Goal: Information Seeking & Learning: Find specific fact

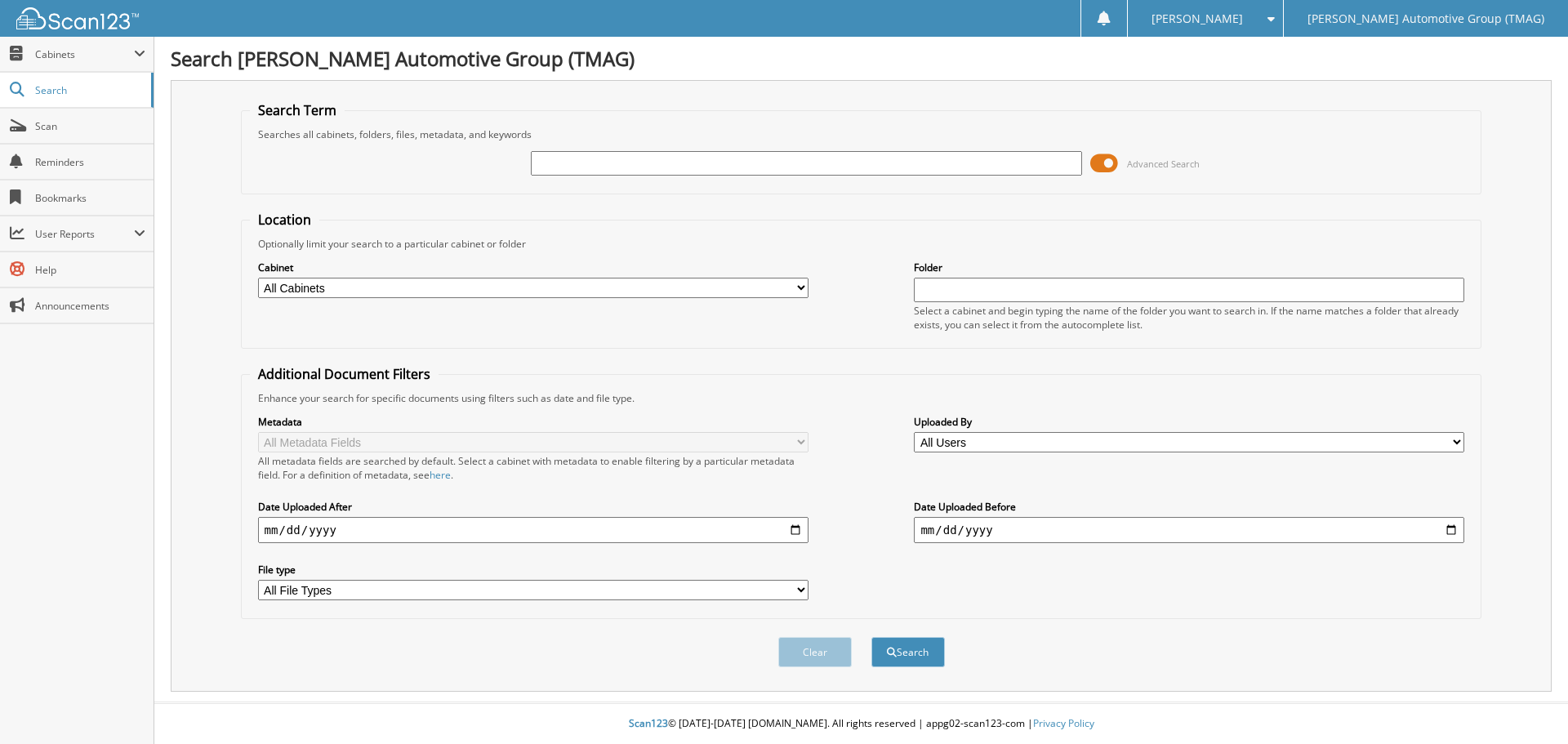
click at [548, 159] on input "text" at bounding box center [806, 163] width 551 height 24
type input "1152749"
click at [871, 637] on button "Search" at bounding box center [908, 652] width 74 height 31
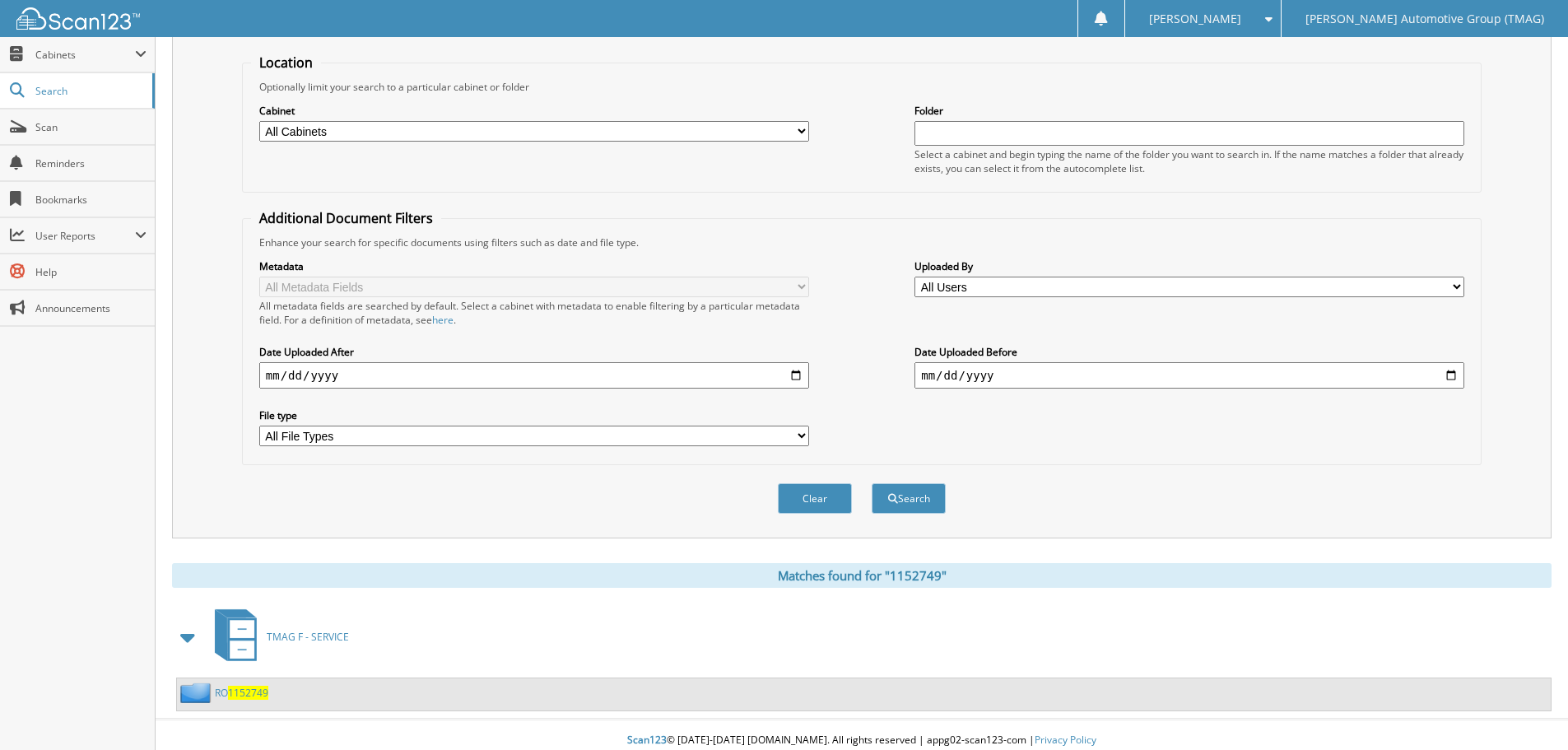
scroll to position [170, 0]
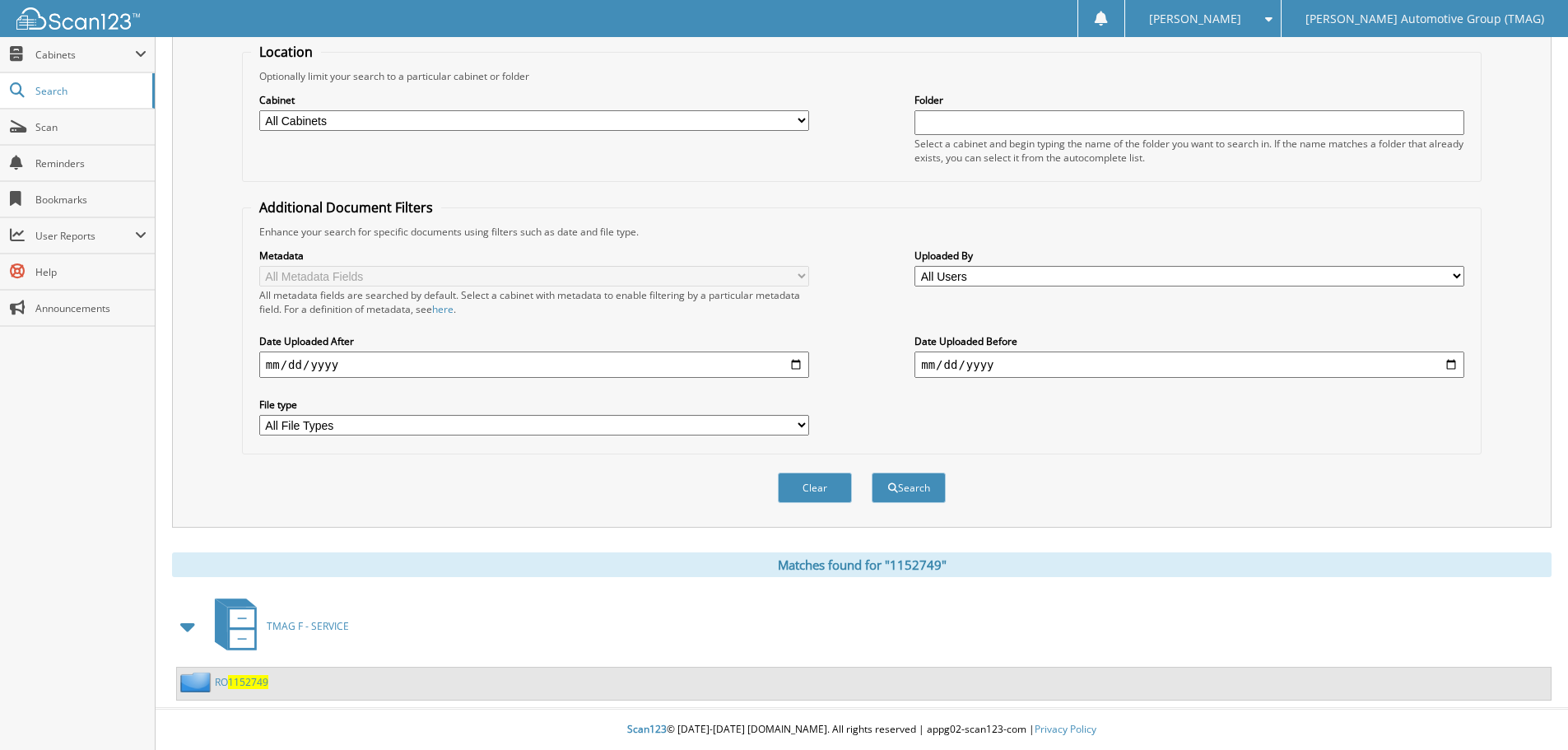
click at [234, 679] on span "1152749" at bounding box center [248, 681] width 40 height 14
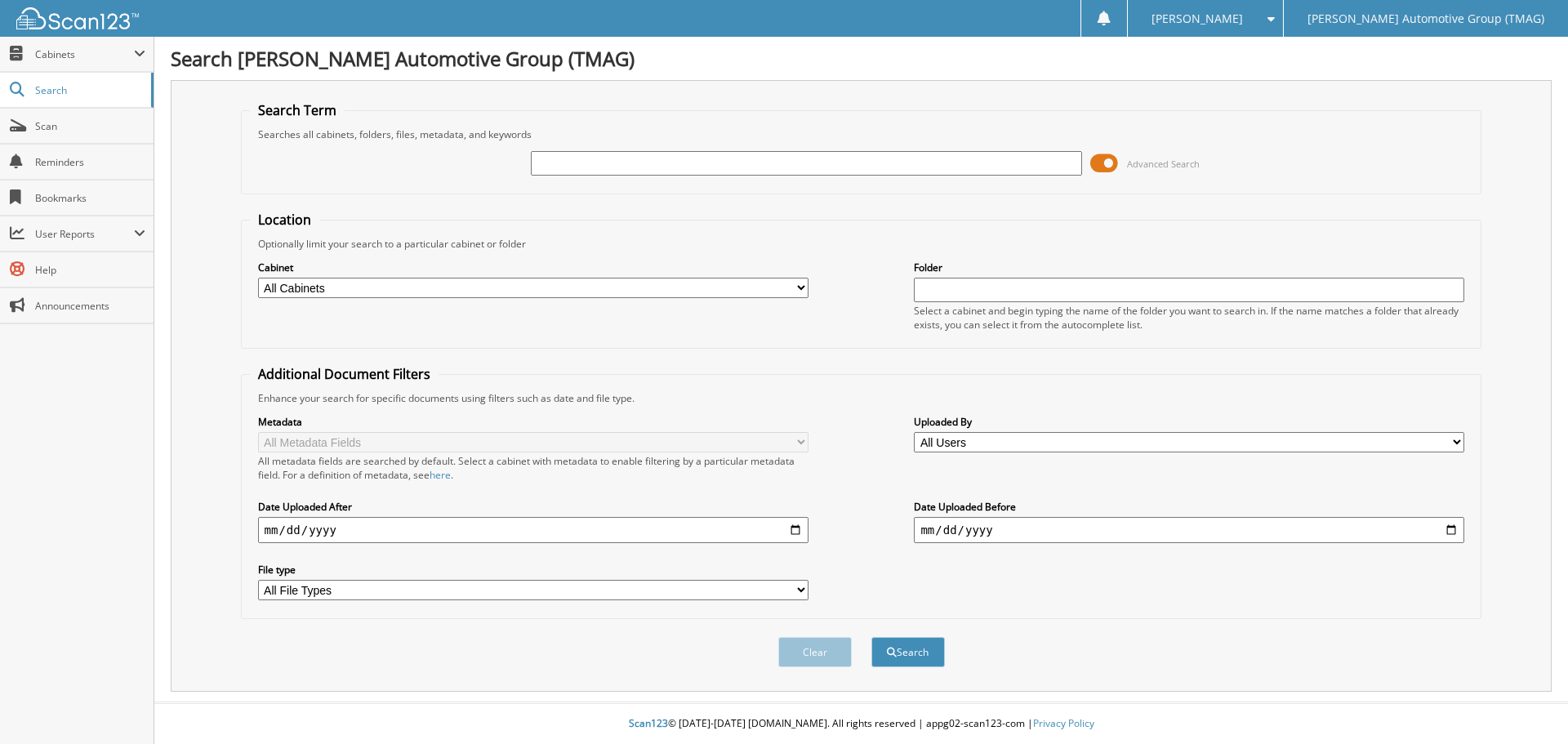
click at [567, 161] on input "text" at bounding box center [806, 163] width 551 height 24
type input "1153089"
click at [871, 637] on button "Search" at bounding box center [908, 652] width 74 height 31
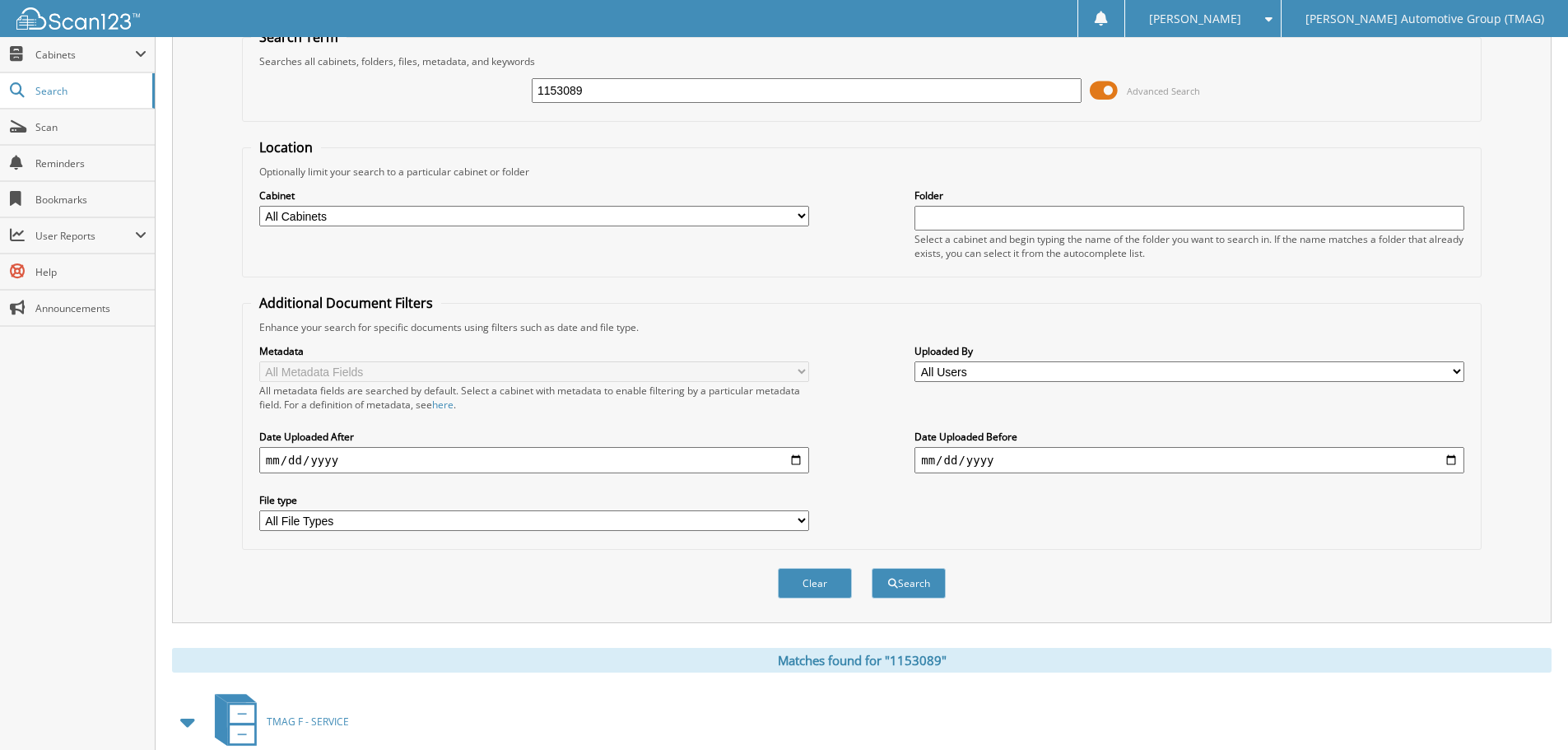
scroll to position [170, 0]
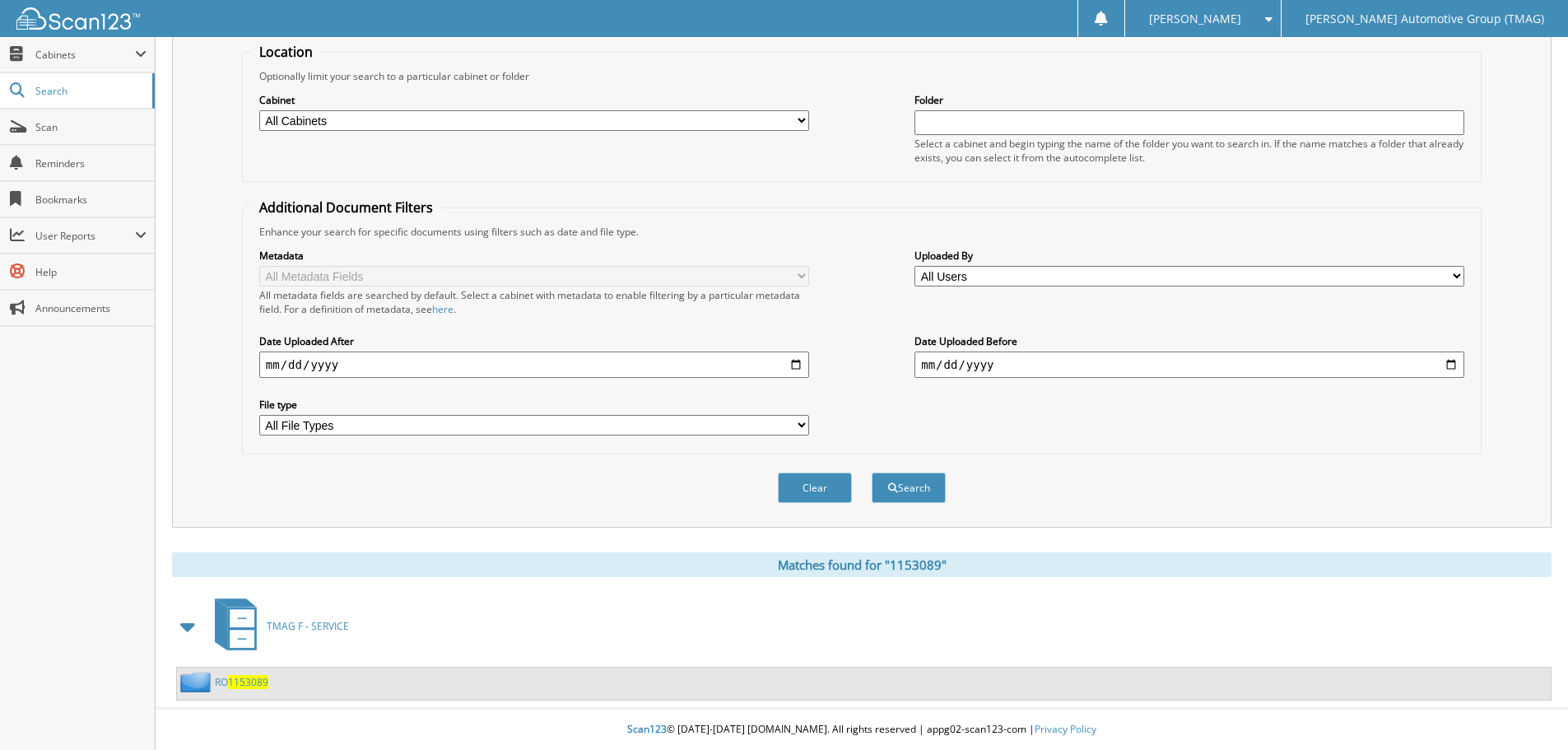
click at [244, 677] on span "1153089" at bounding box center [248, 681] width 40 height 14
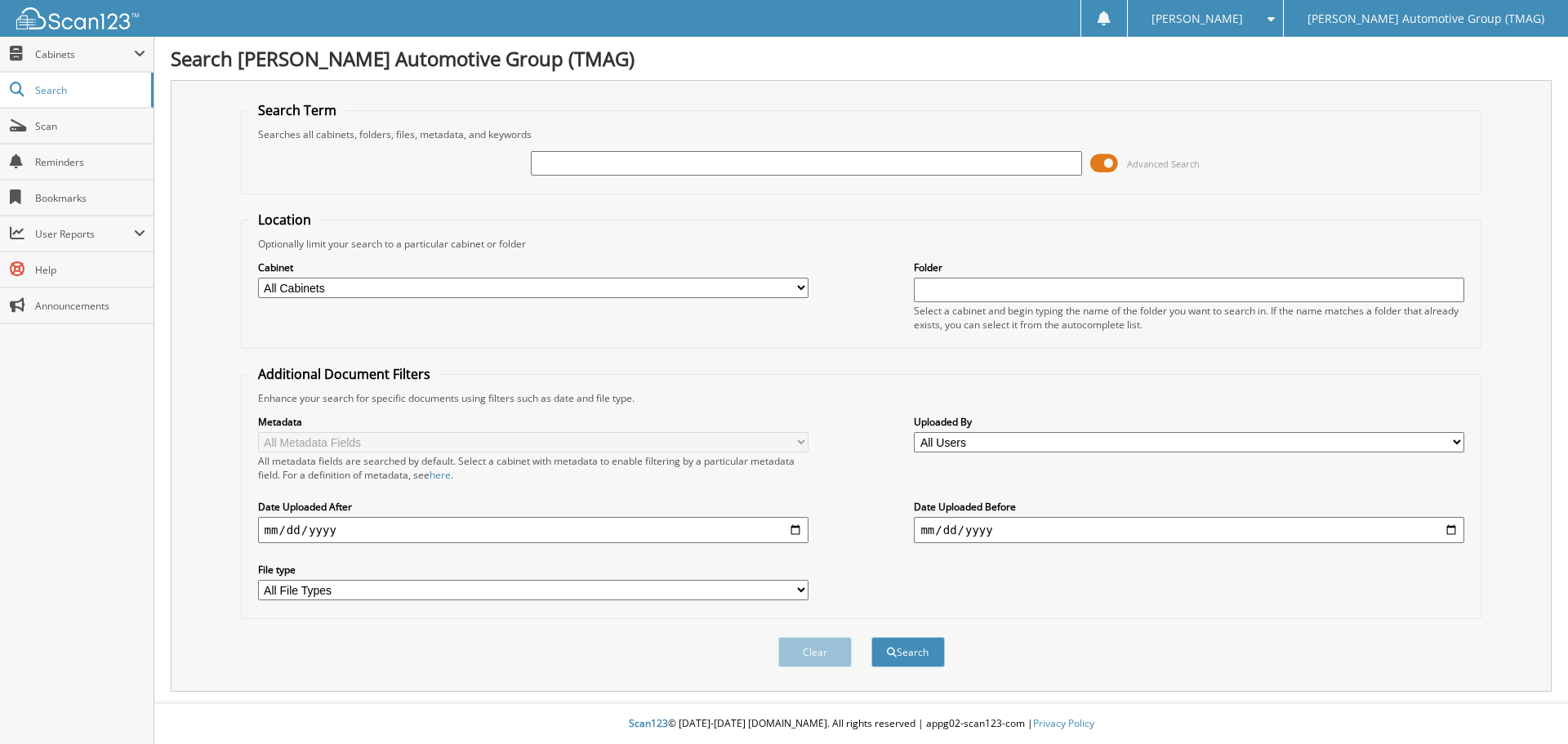
click at [561, 157] on input "text" at bounding box center [806, 163] width 551 height 24
type input "4071594"
click at [871, 637] on button "Search" at bounding box center [908, 652] width 74 height 31
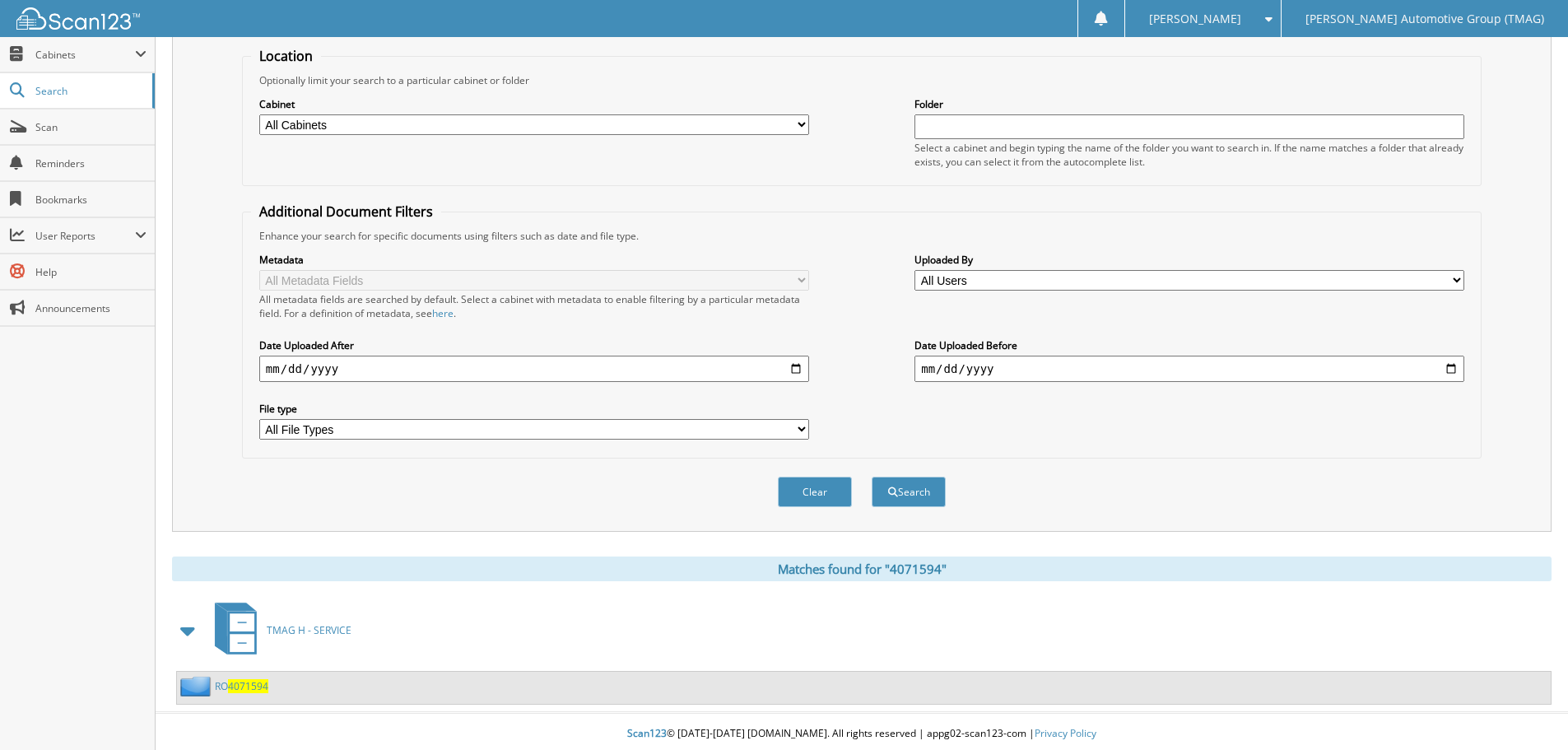
scroll to position [170, 0]
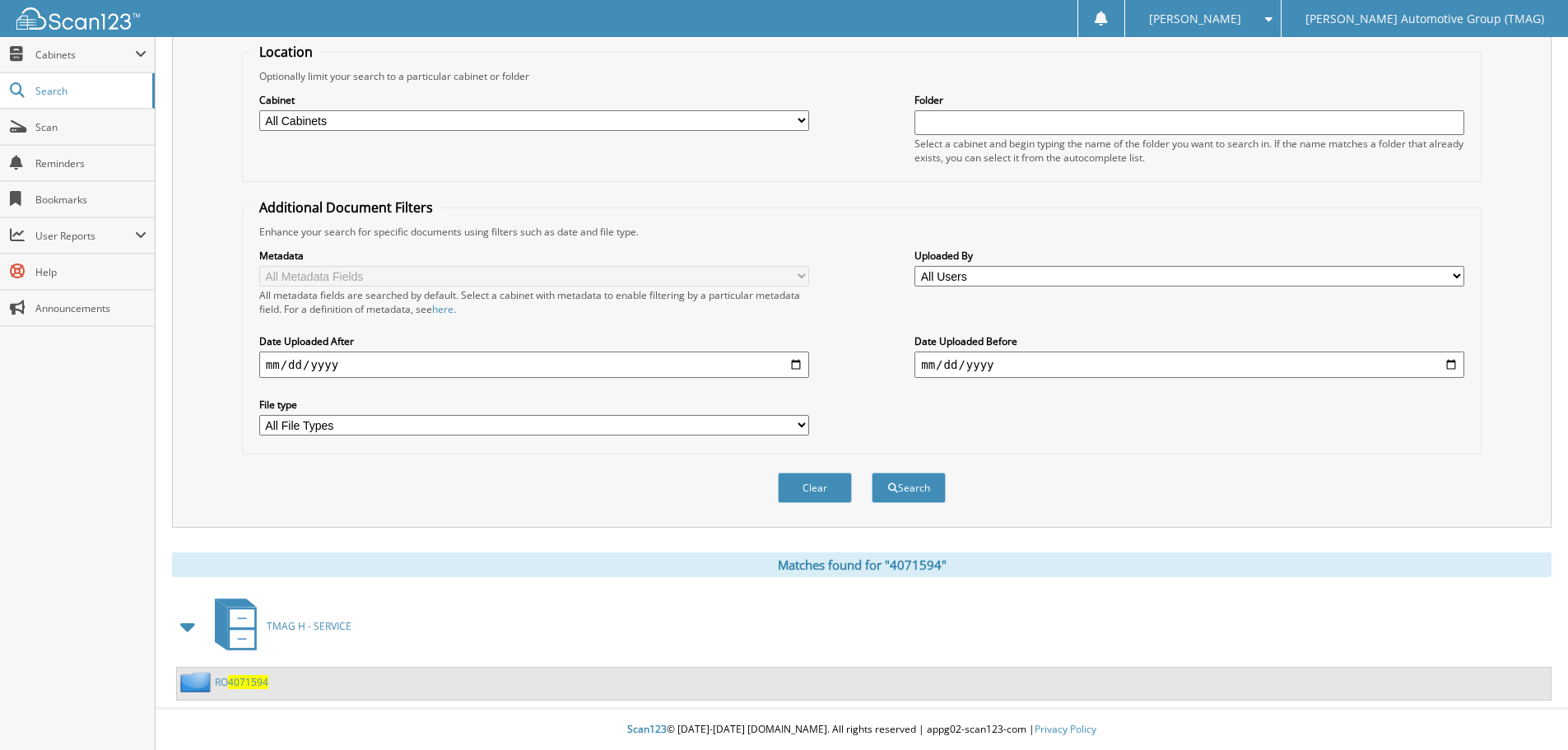
click at [239, 682] on span "4071594" at bounding box center [248, 681] width 40 height 14
